Goal: Check status: Check status

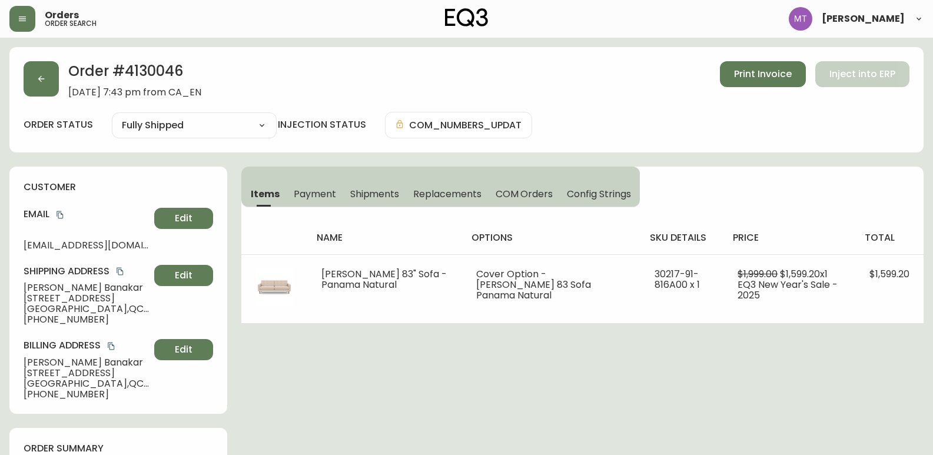
select select "FULLY_SHIPPED"
click at [48, 87] on button "button" at bounding box center [41, 78] width 35 height 35
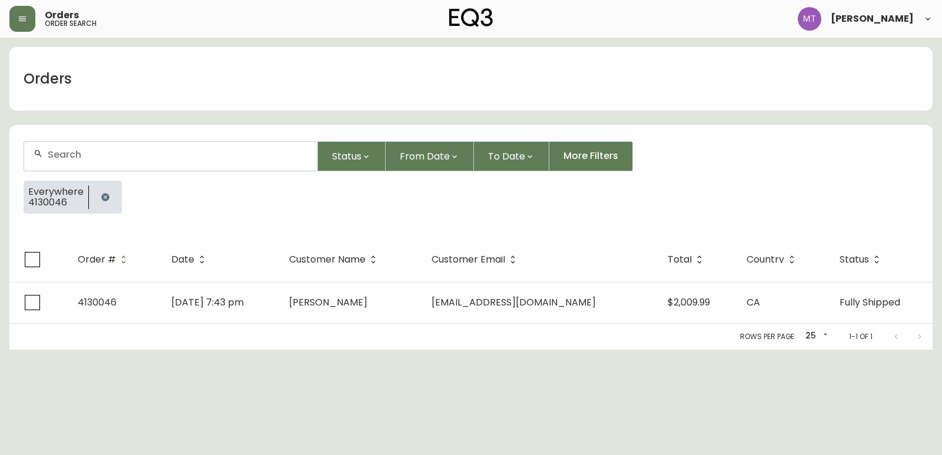
drag, startPoint x: 108, startPoint y: 203, endPoint x: 103, endPoint y: 197, distance: 7.9
click at [108, 203] on button "button" at bounding box center [106, 197] width 24 height 24
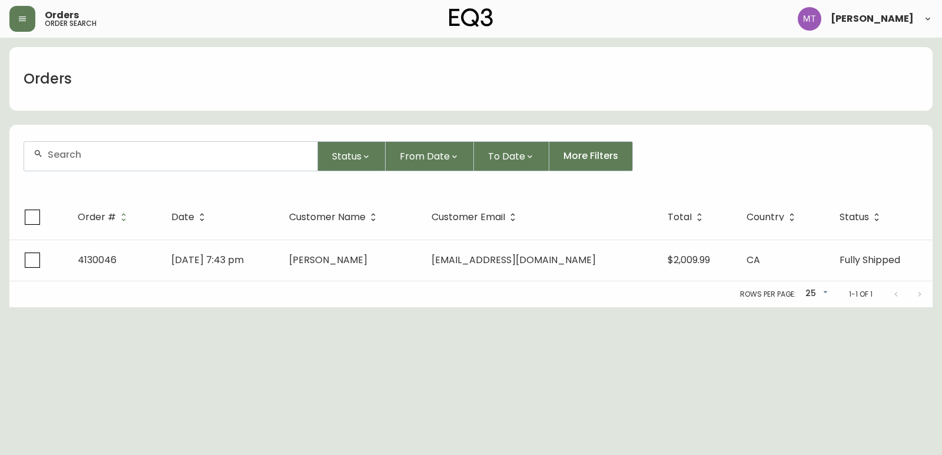
click at [94, 155] on input "text" at bounding box center [178, 154] width 260 height 11
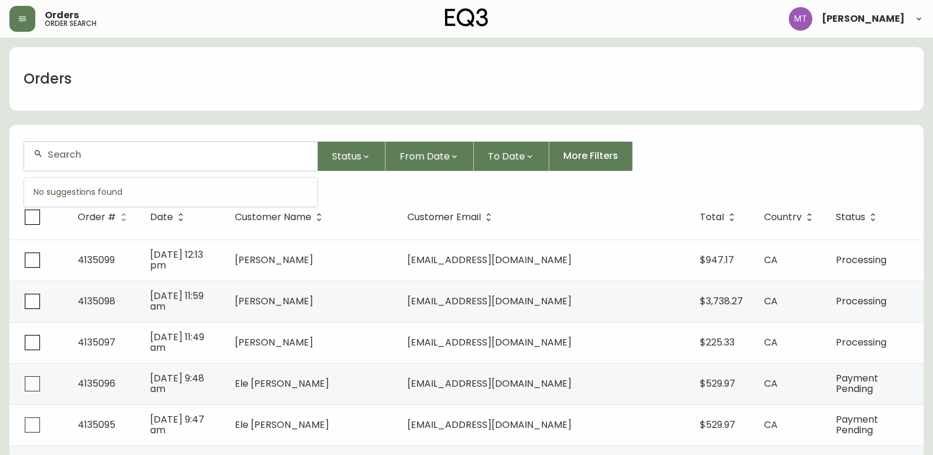
paste input "[PERSON_NAME][EMAIL_ADDRESS][DOMAIN_NAME]"
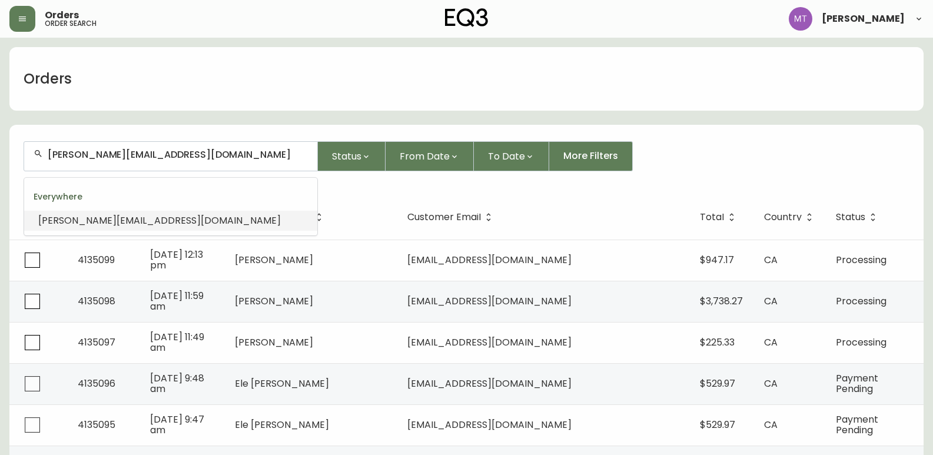
click at [135, 218] on span "[PERSON_NAME][EMAIL_ADDRESS][DOMAIN_NAME]" at bounding box center [159, 221] width 243 height 14
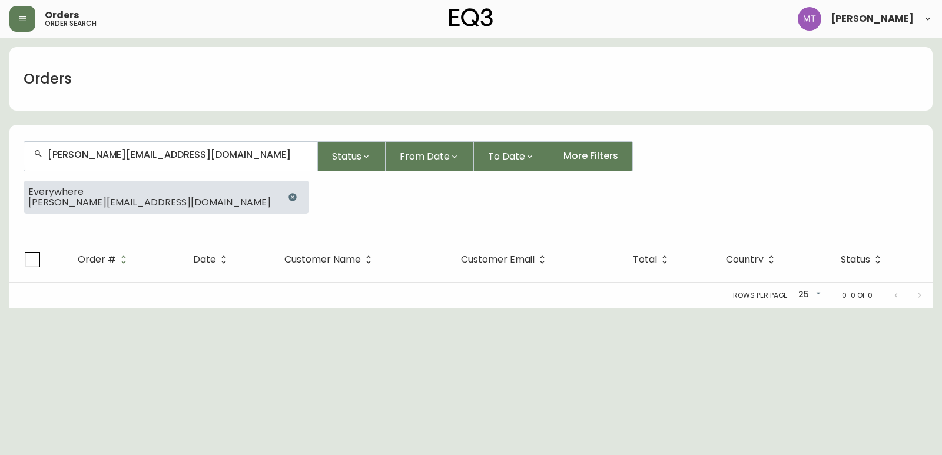
type input "[PERSON_NAME][EMAIL_ADDRESS][DOMAIN_NAME]"
drag, startPoint x: 162, startPoint y: 198, endPoint x: 165, endPoint y: 164, distance: 34.2
click at [288, 196] on icon "button" at bounding box center [292, 197] width 9 height 9
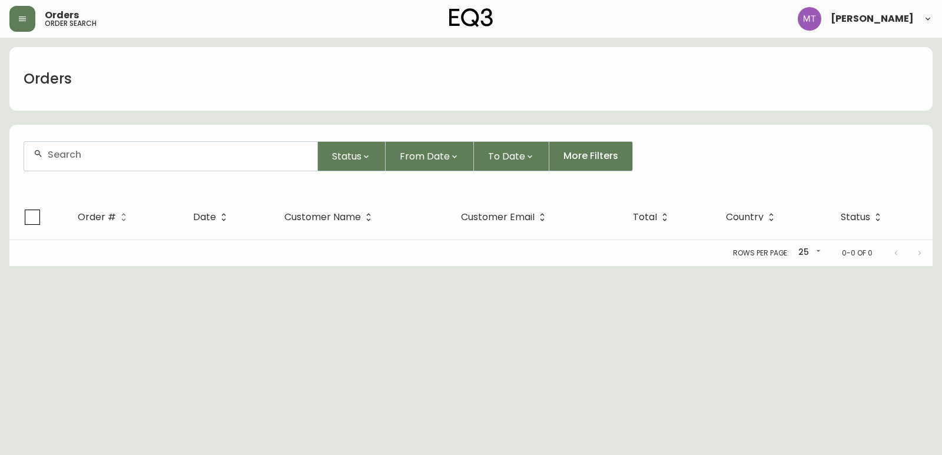
click at [164, 147] on div at bounding box center [170, 156] width 293 height 29
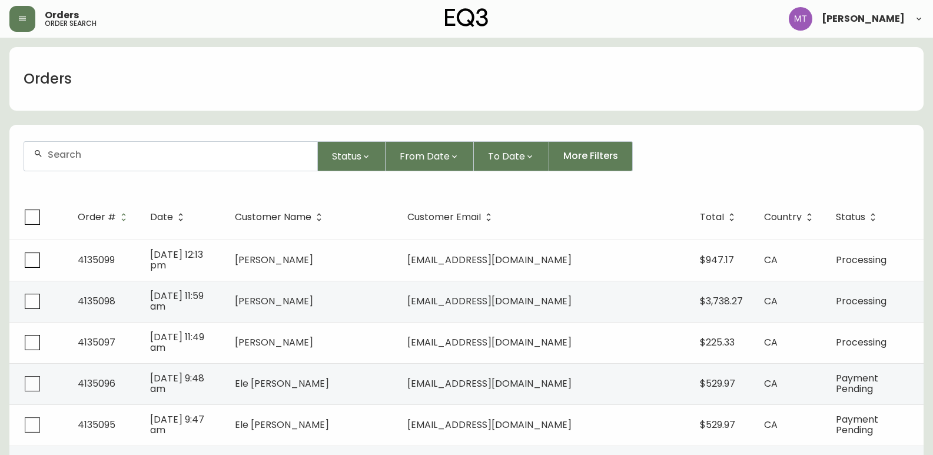
paste input "4134220"
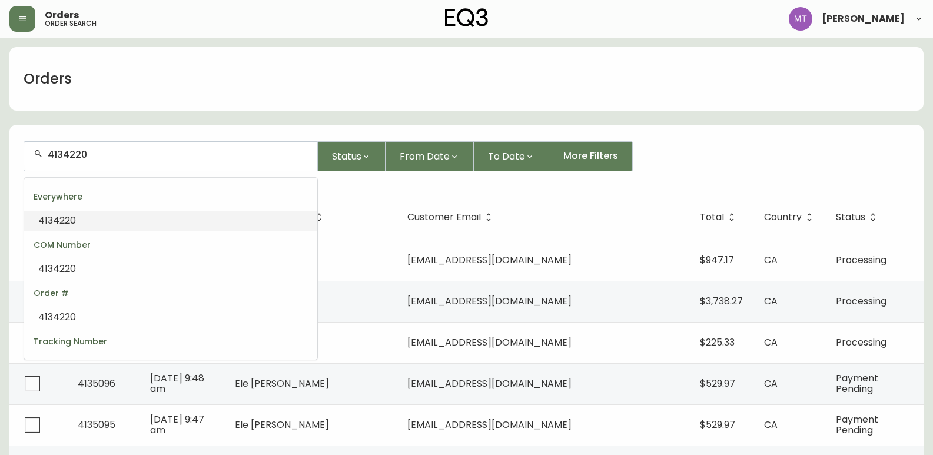
click at [112, 222] on li "4134220" at bounding box center [170, 221] width 293 height 20
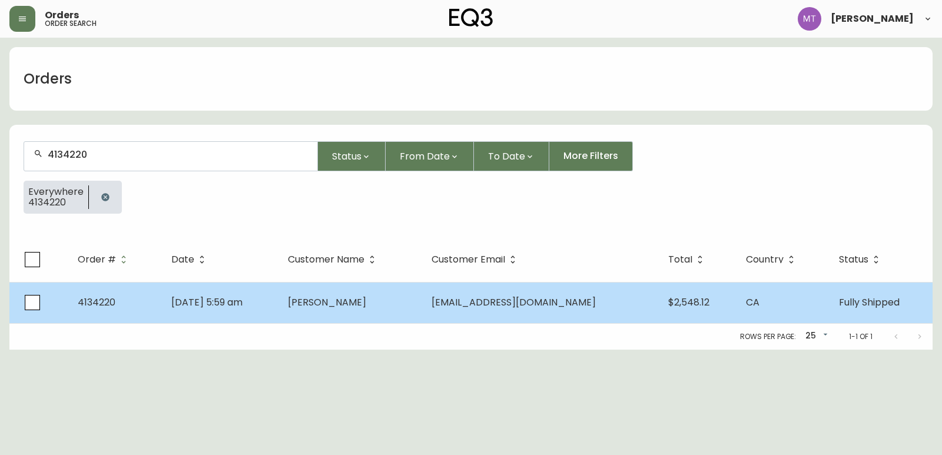
type input "4134220"
click at [278, 304] on td "[DATE] 5:59 am" at bounding box center [220, 302] width 117 height 41
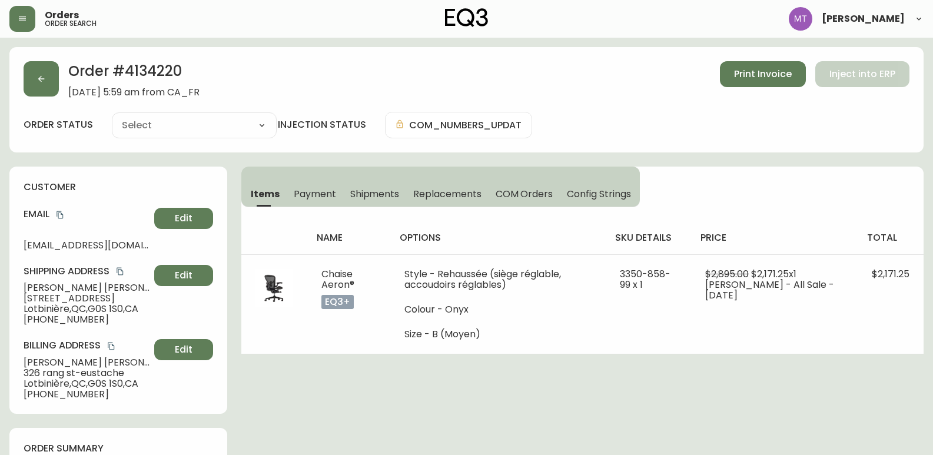
type input "Fully Shipped"
select select "FULLY_SHIPPED"
click at [29, 72] on button "button" at bounding box center [41, 78] width 35 height 35
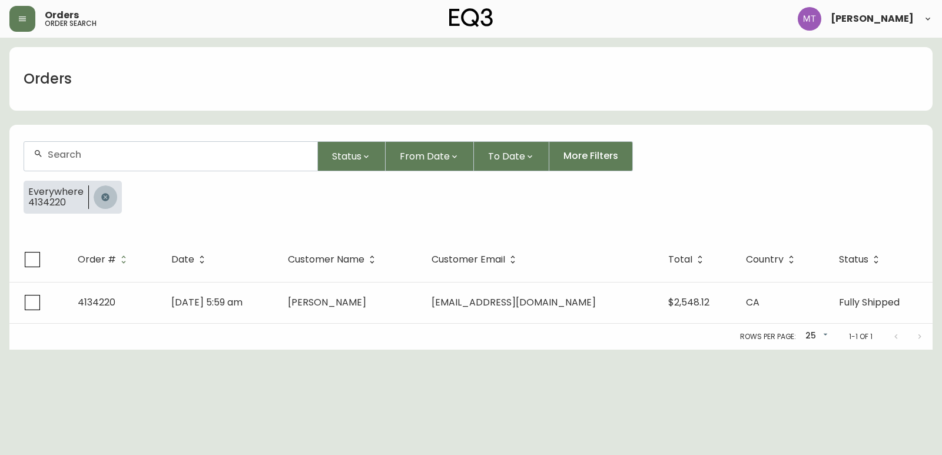
click at [104, 196] on icon "button" at bounding box center [105, 197] width 8 height 8
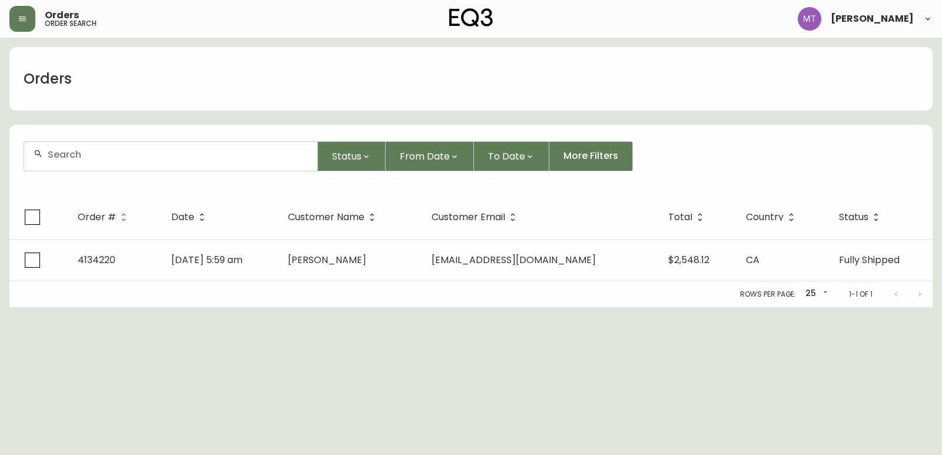
click at [105, 161] on div at bounding box center [170, 156] width 293 height 29
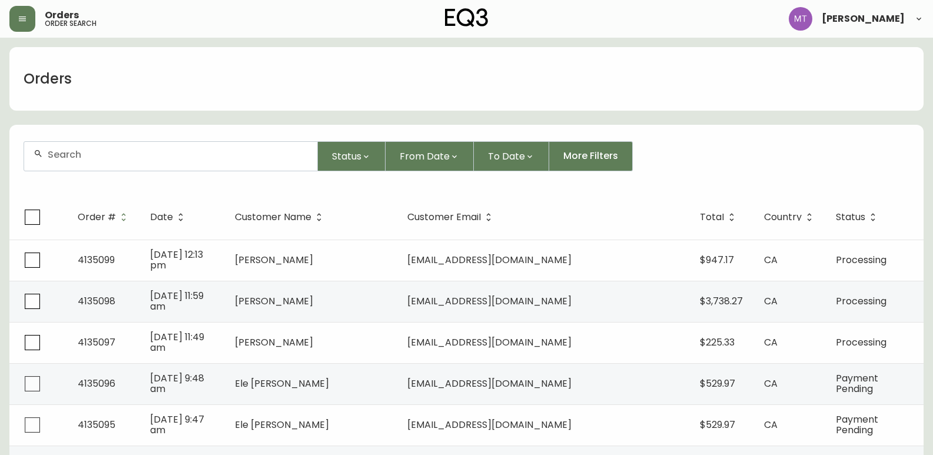
paste input "[EMAIL_ADDRESS][DOMAIN_NAME]"
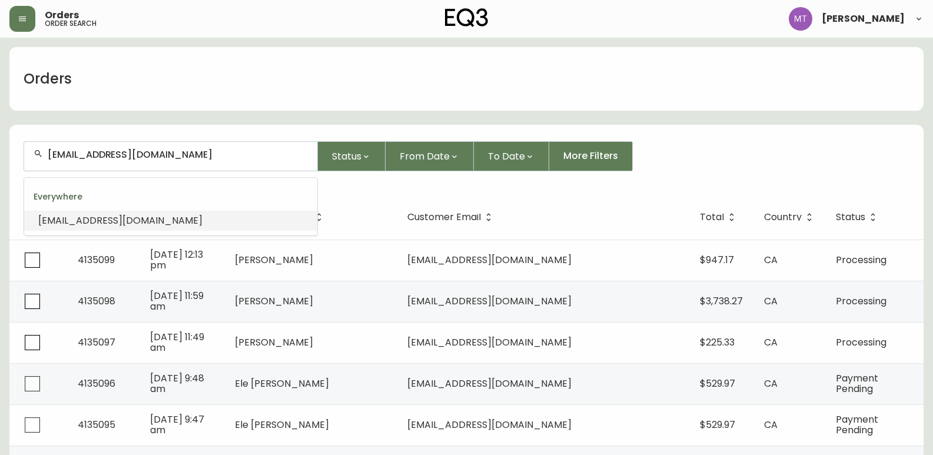
click at [112, 222] on span "[EMAIL_ADDRESS][DOMAIN_NAME]" at bounding box center [120, 221] width 164 height 14
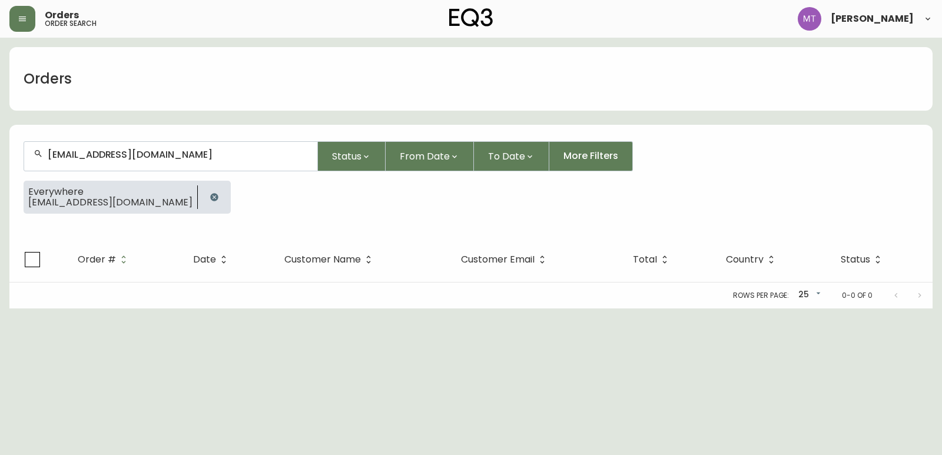
type input "[EMAIL_ADDRESS][DOMAIN_NAME]"
drag, startPoint x: 189, startPoint y: 374, endPoint x: 194, endPoint y: 368, distance: 7.9
click at [194, 308] on html "Orders order search [PERSON_NAME] Orders [EMAIL_ADDRESS][DOMAIN_NAME] Status Fr…" at bounding box center [471, 154] width 942 height 308
click at [69, 308] on html "Orders order search [PERSON_NAME] Orders [EMAIL_ADDRESS][DOMAIN_NAME] Status Fr…" at bounding box center [471, 154] width 942 height 308
drag, startPoint x: 175, startPoint y: 147, endPoint x: -196, endPoint y: 125, distance: 371.5
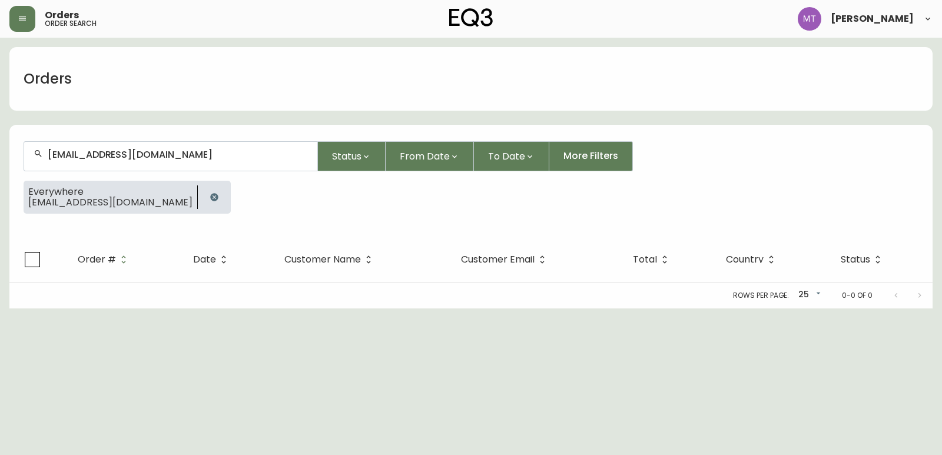
click at [0, 125] on html "Orders order search [PERSON_NAME] Orders [EMAIL_ADDRESS][DOMAIN_NAME] Status Fr…" at bounding box center [471, 154] width 942 height 308
click at [210, 199] on icon "button" at bounding box center [214, 197] width 8 height 8
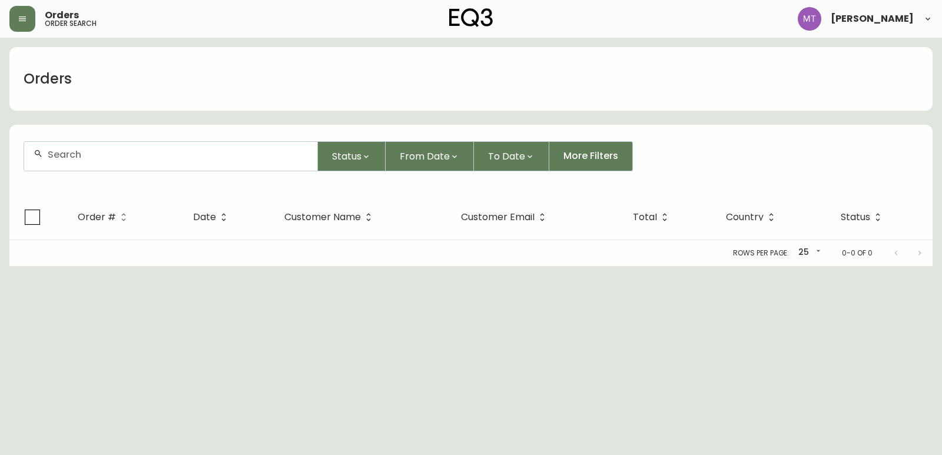
click at [162, 159] on input "text" at bounding box center [178, 154] width 260 height 11
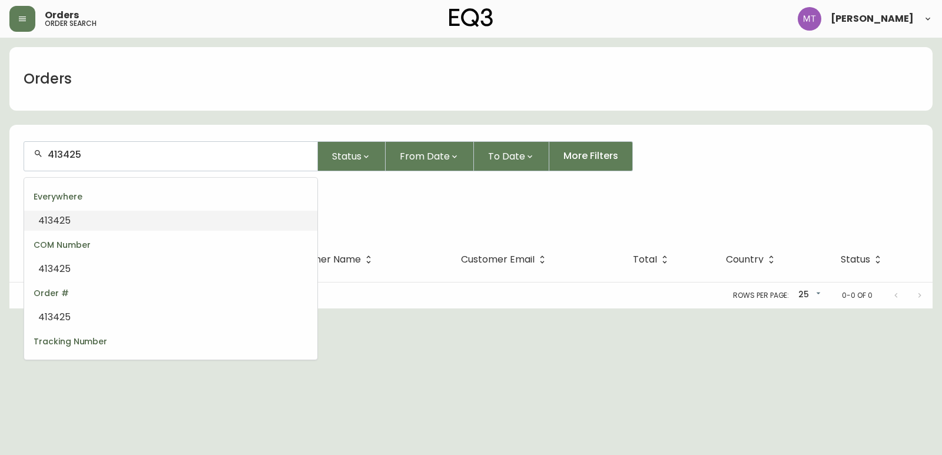
click at [68, 152] on input "413425" at bounding box center [178, 154] width 260 height 11
click at [93, 158] on input "4134825" at bounding box center [178, 154] width 260 height 11
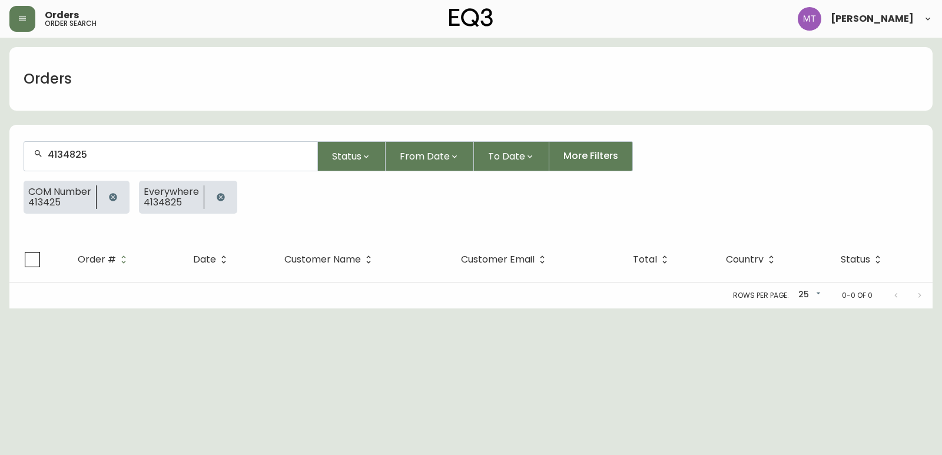
type input "4134825"
click at [113, 196] on icon "button" at bounding box center [113, 197] width 8 height 8
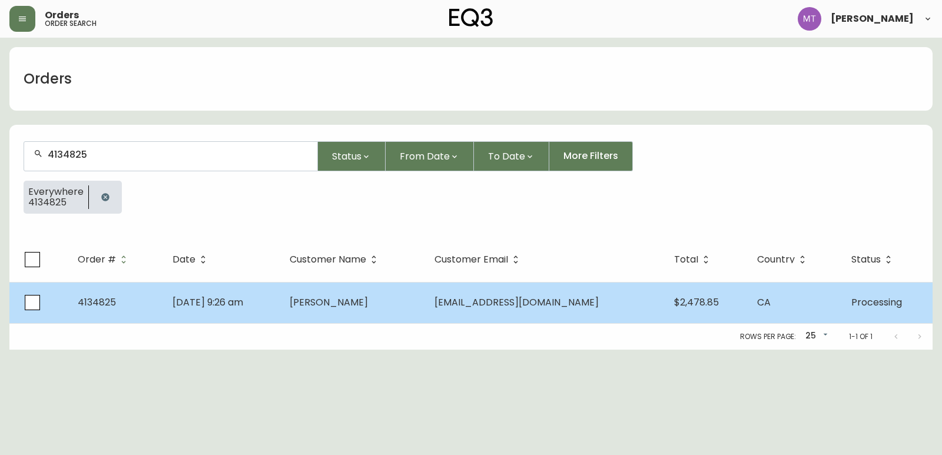
click at [132, 307] on td "4134825" at bounding box center [115, 302] width 95 height 41
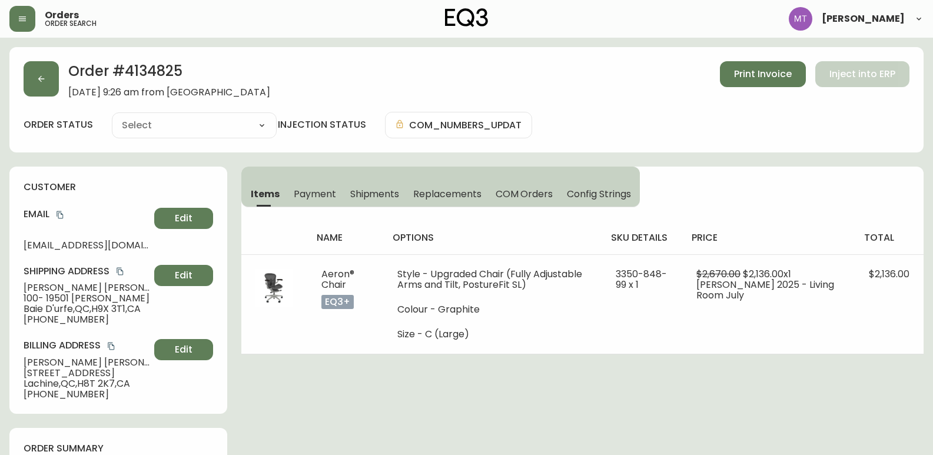
type input "Processing"
select select "PROCESSING"
